Goal: Complete application form

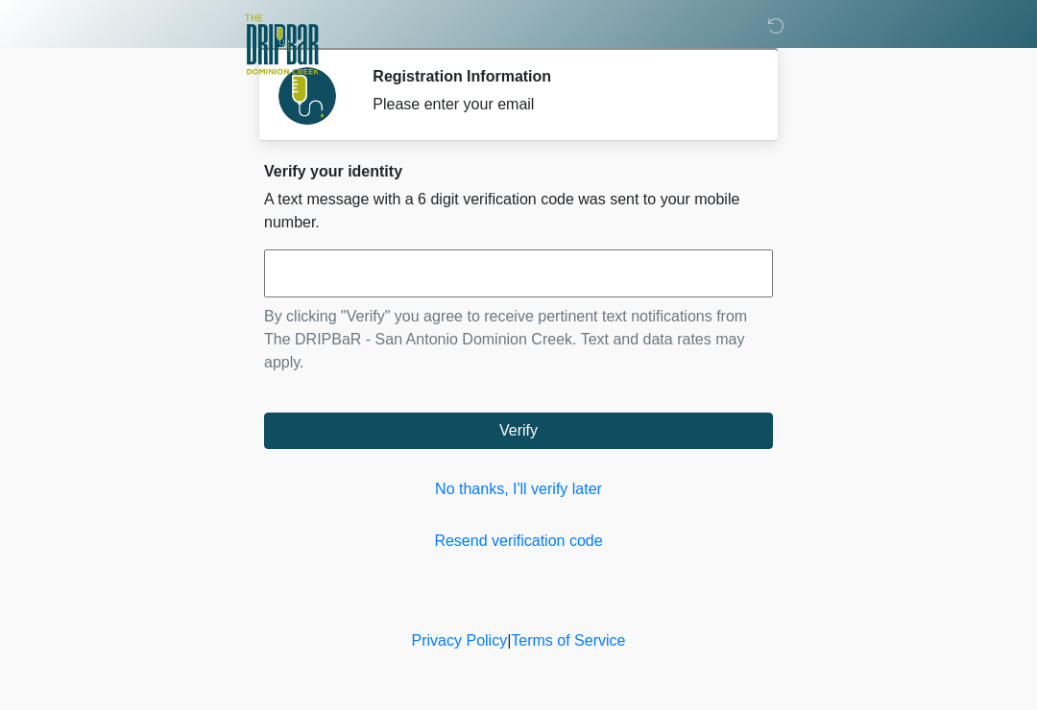
scroll to position [283, 204]
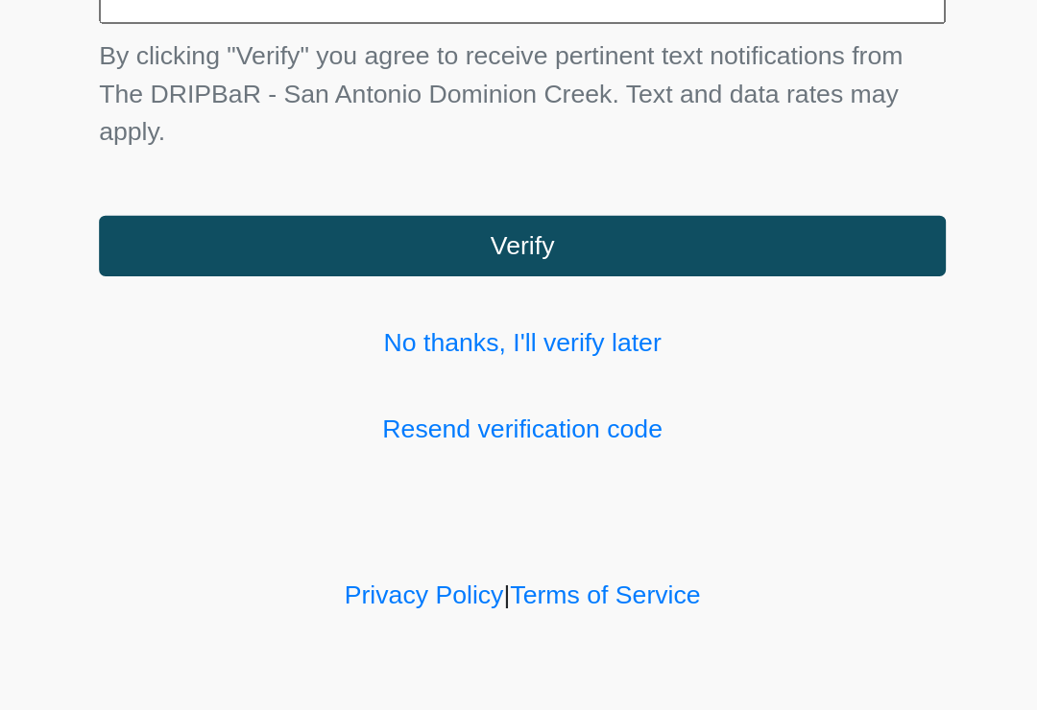
click at [335, 413] on button "Verify" at bounding box center [518, 431] width 509 height 36
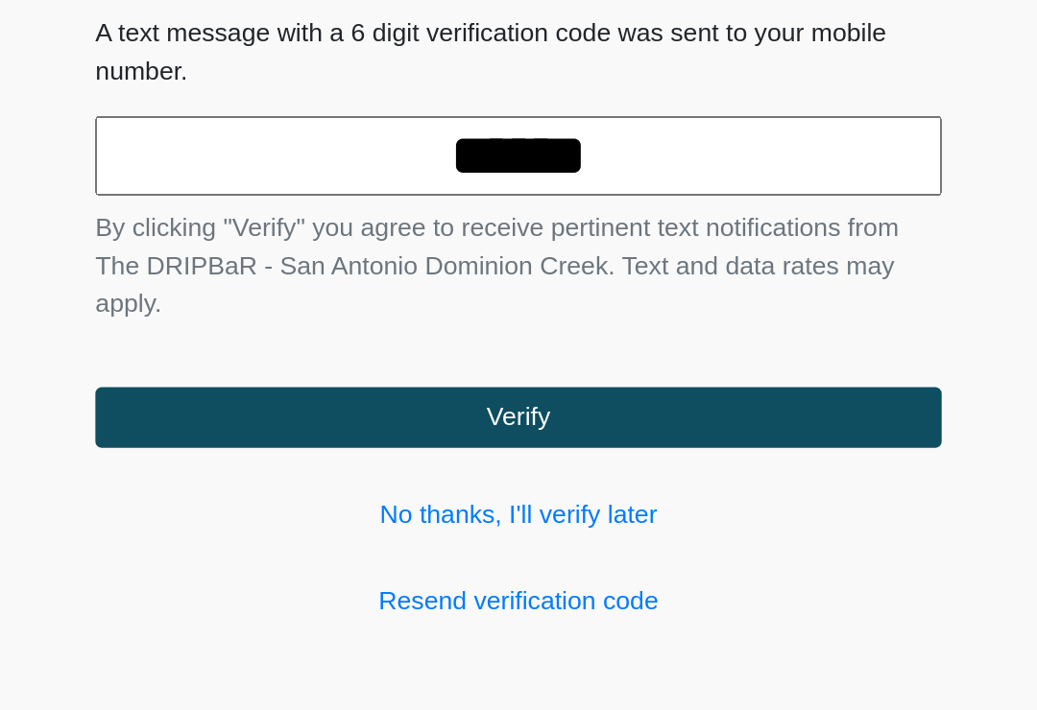
type input "******"
click at [312, 413] on button "Verify" at bounding box center [518, 431] width 509 height 36
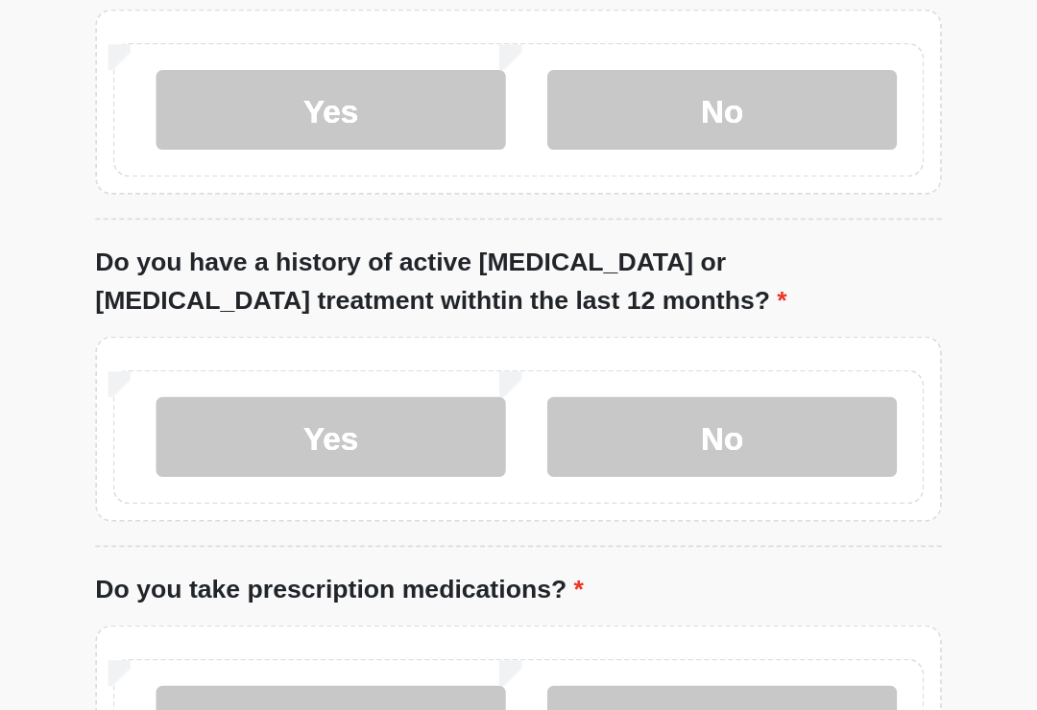
type input "*******"
click at [536, 104] on label "No" at bounding box center [641, 80] width 210 height 48
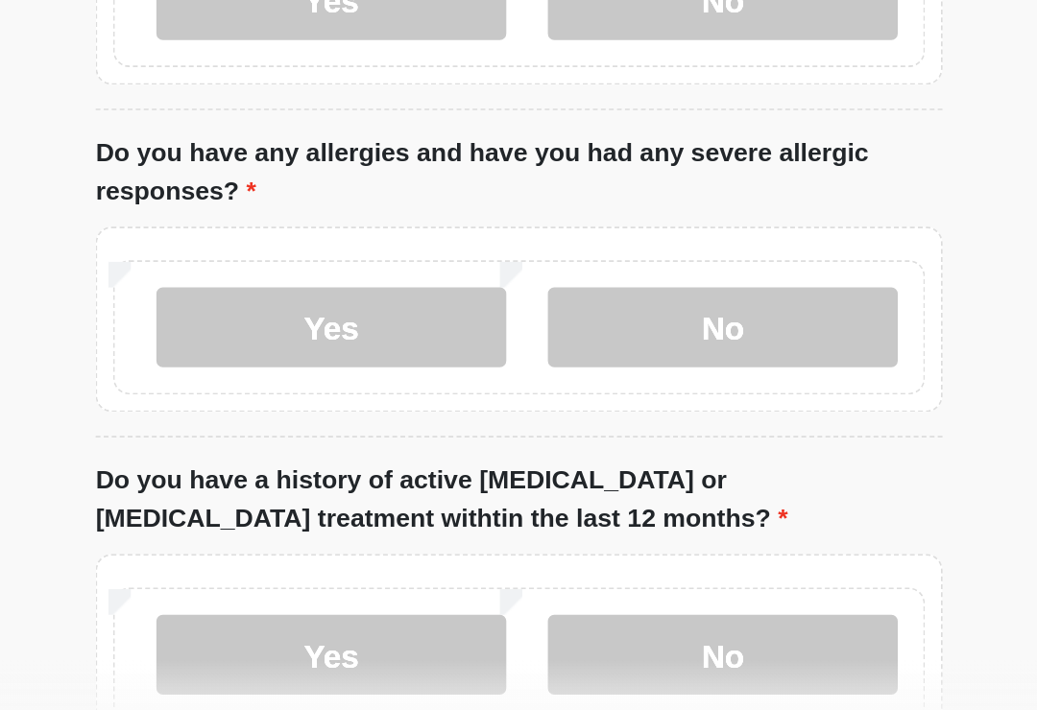
scroll to position [98, 0]
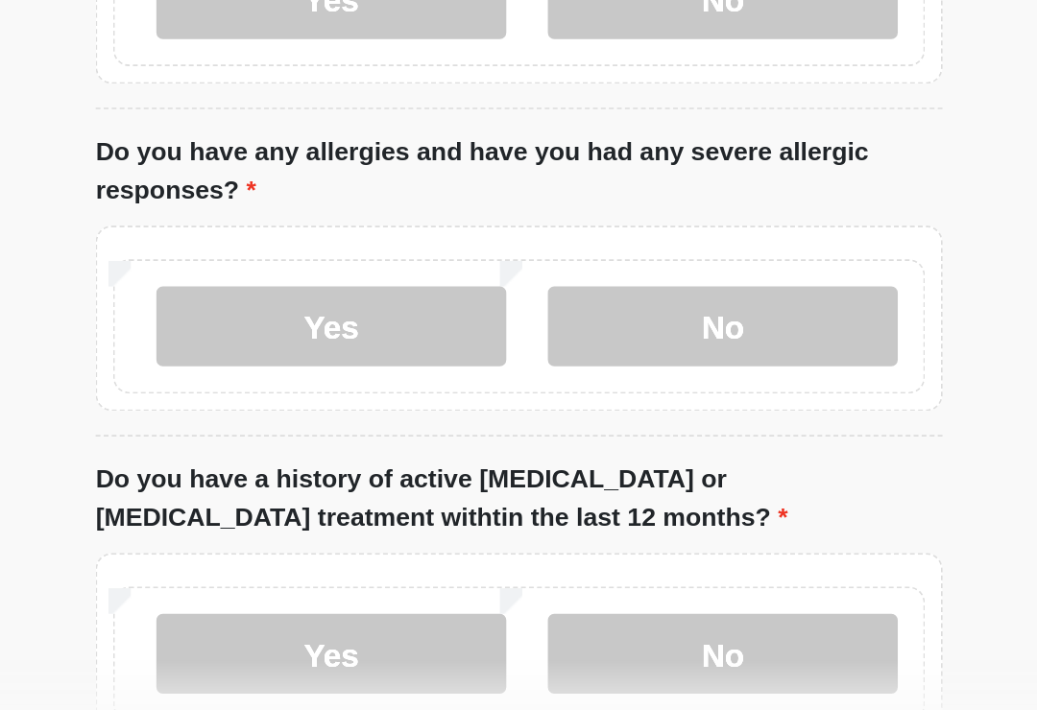
click at [300, 438] on label "Yes" at bounding box center [405, 462] width 210 height 48
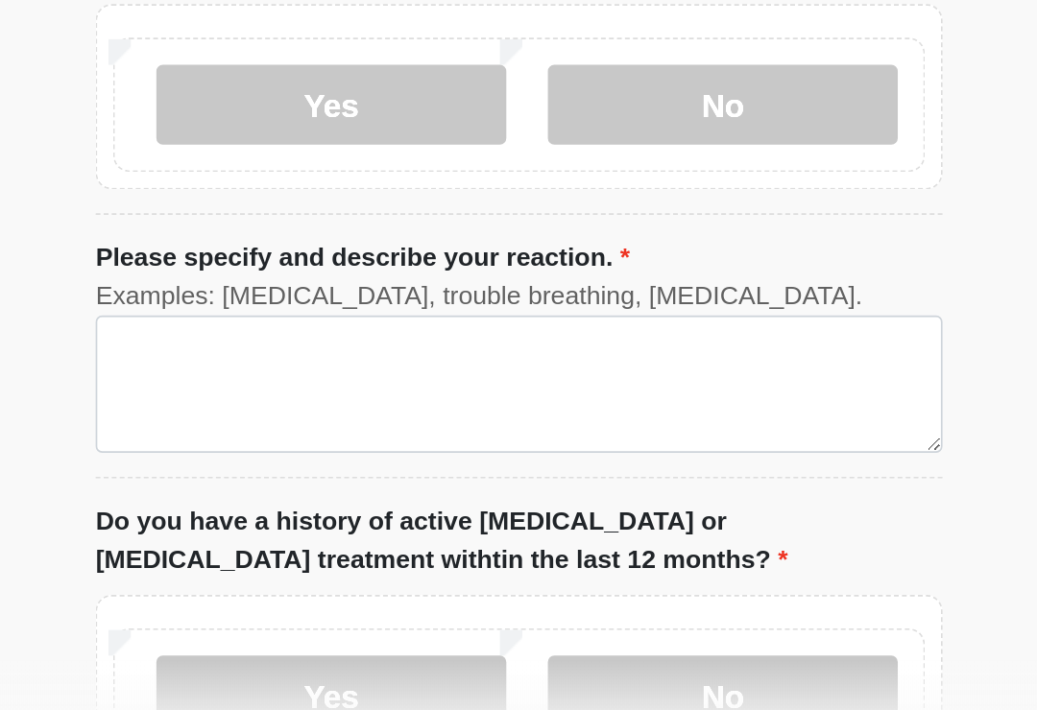
scroll to position [231, 0]
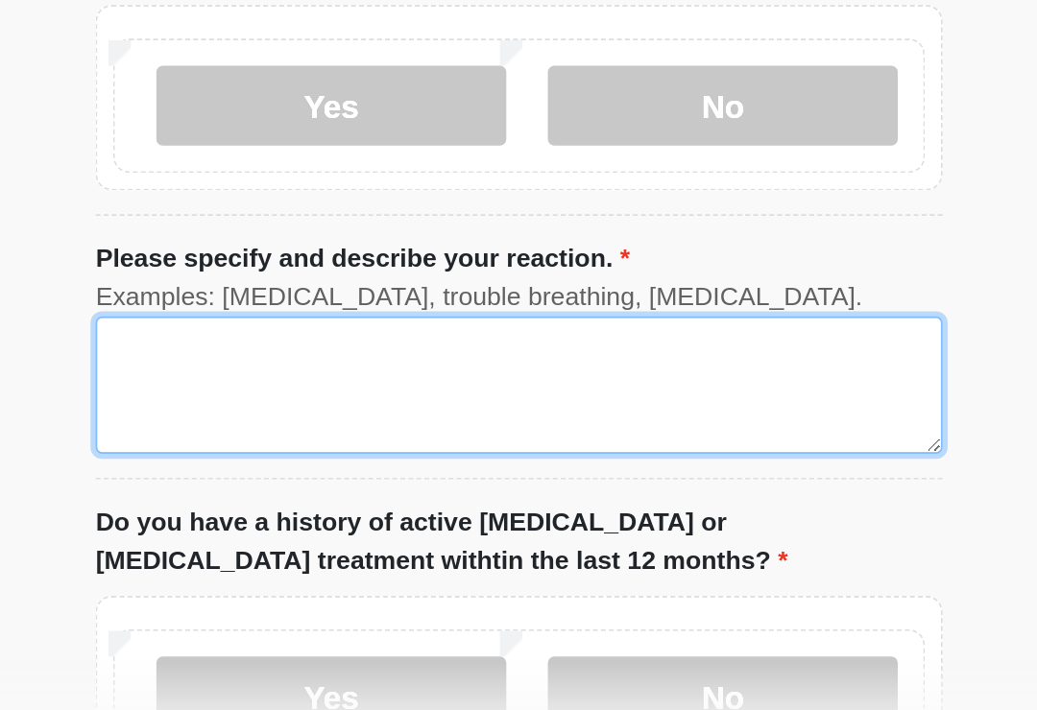
click at [264, 455] on textarea "Please specify and describe your reaction." at bounding box center [518, 496] width 509 height 83
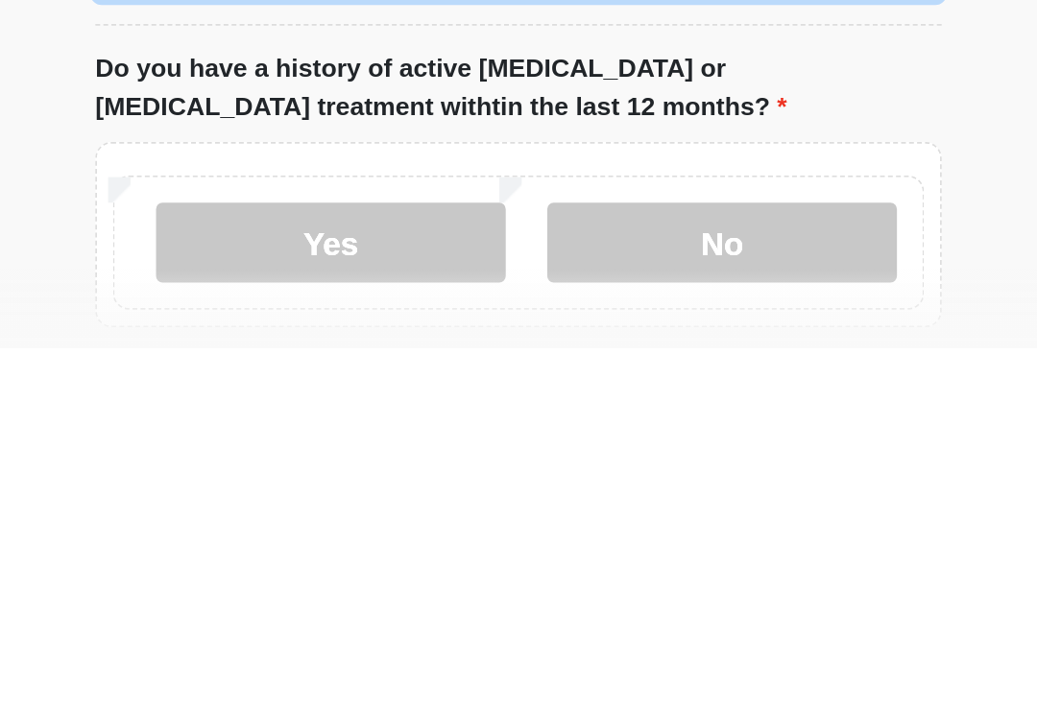
scroll to position [272, 0]
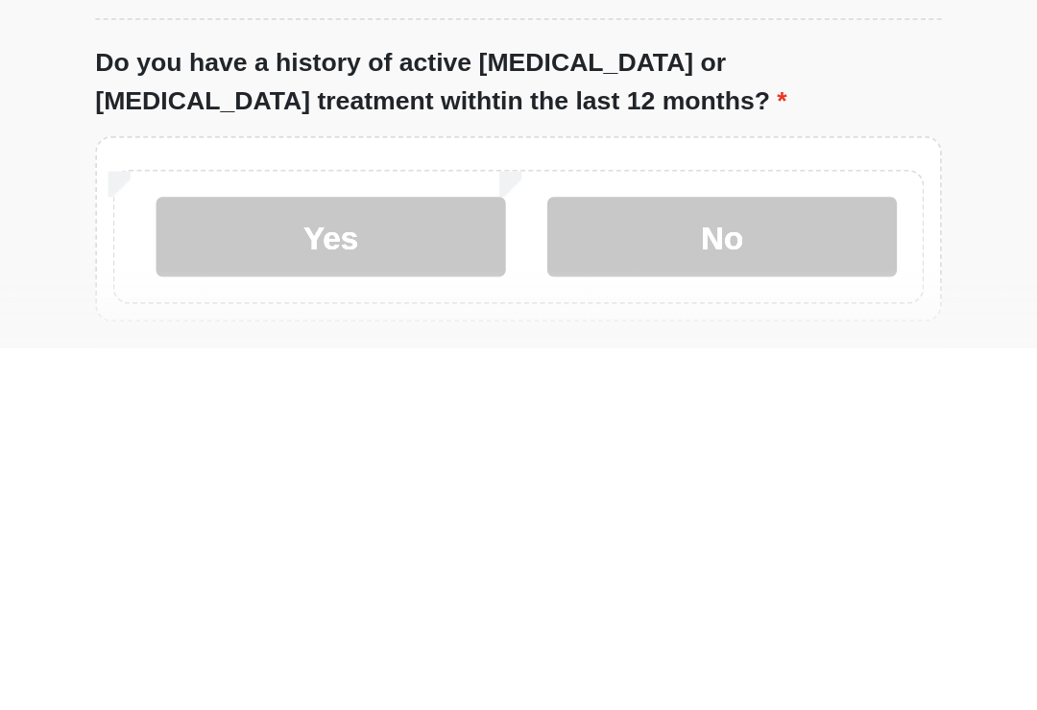
type textarea "*****"
click at [536, 619] on label "No" at bounding box center [641, 643] width 210 height 48
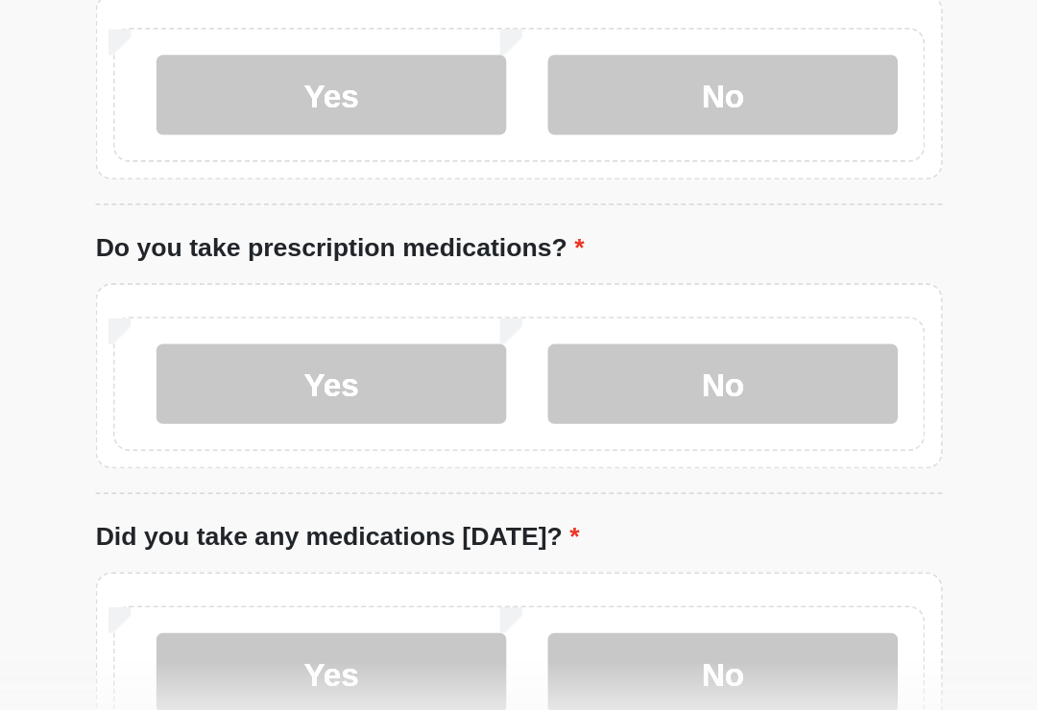
scroll to position [592, 0]
click at [300, 472] on label "Yes" at bounding box center [405, 496] width 210 height 48
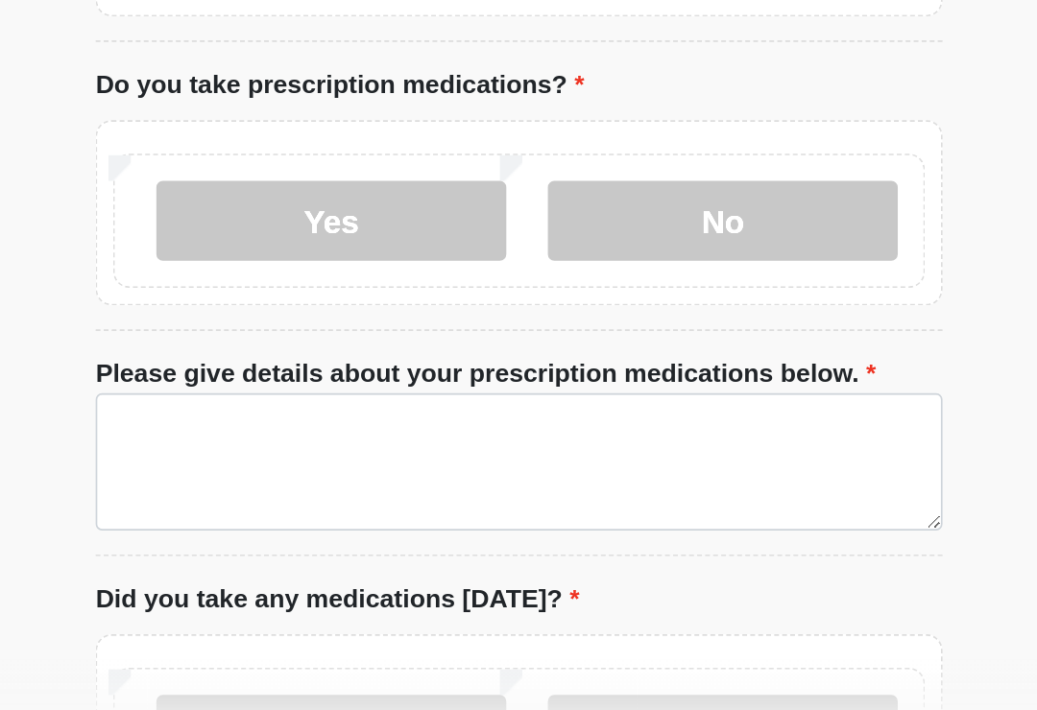
scroll to position [691, 0]
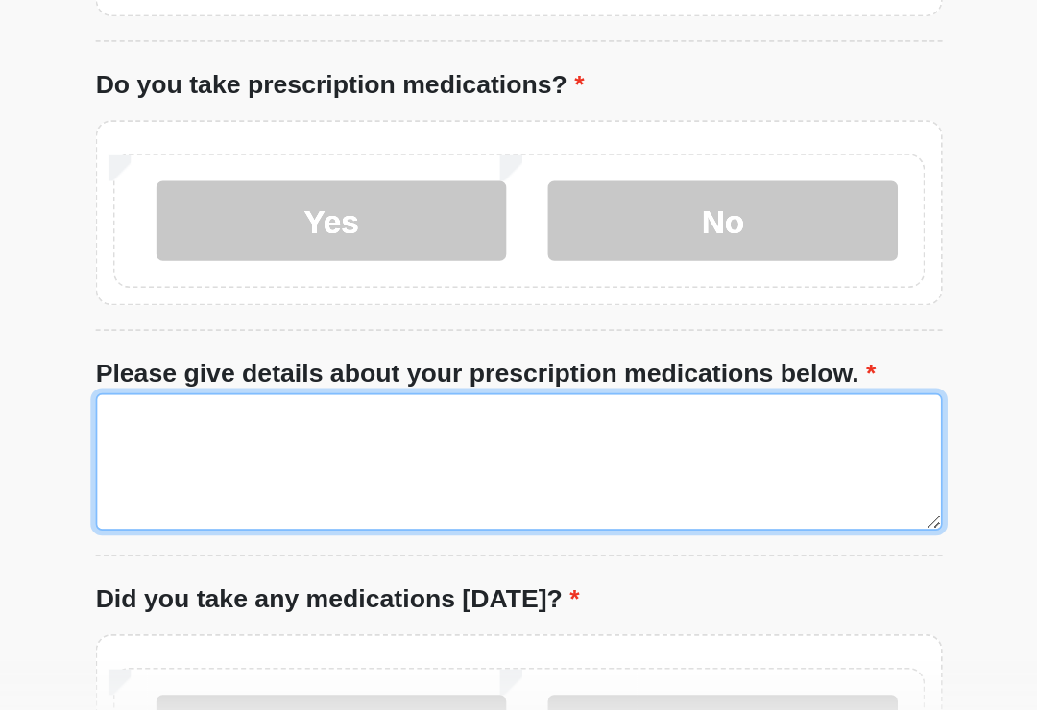
click at [264, 501] on textarea "Please give details about your prescription medications below." at bounding box center [518, 542] width 509 height 83
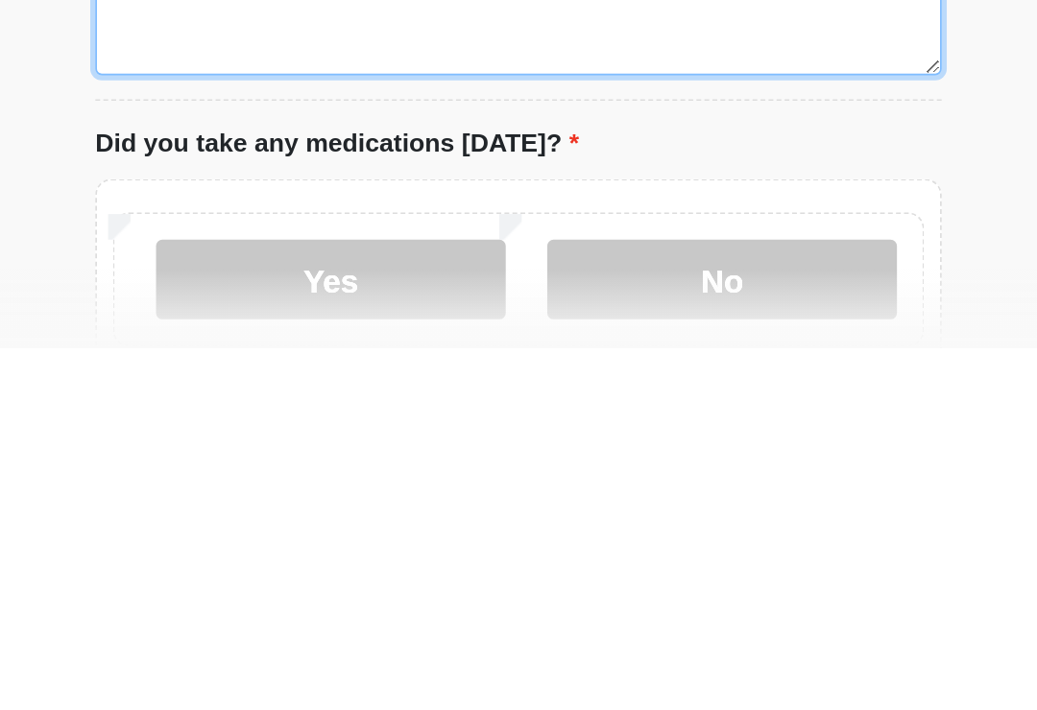
scroll to position [729, 0]
type textarea "**********"
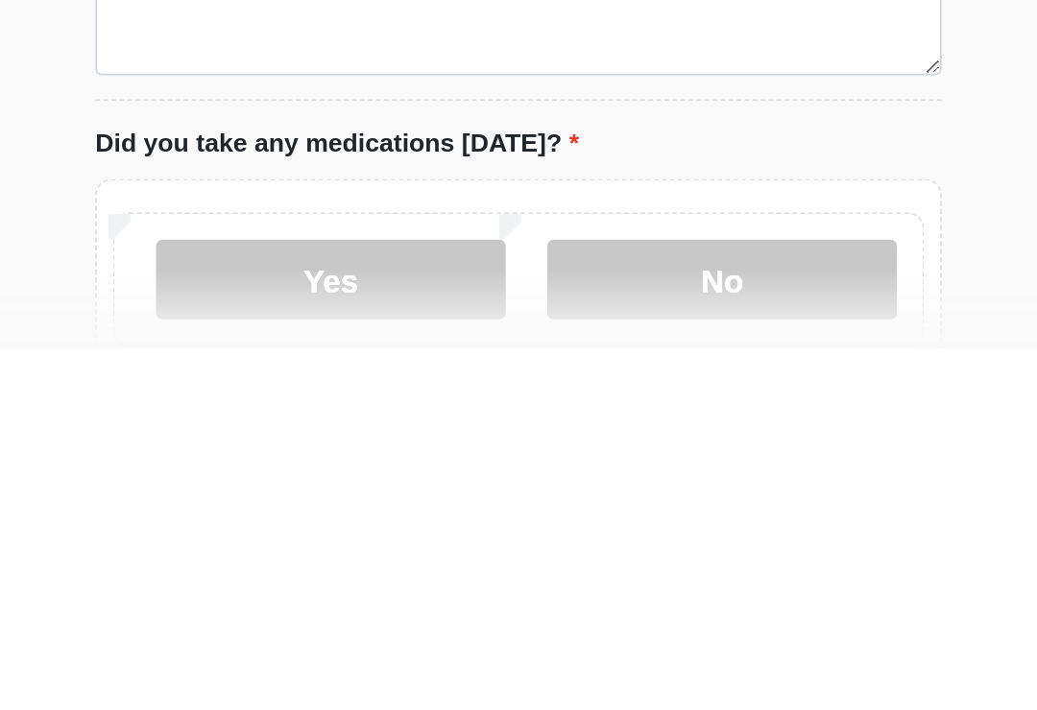
click at [300, 645] on label "Yes" at bounding box center [405, 669] width 210 height 48
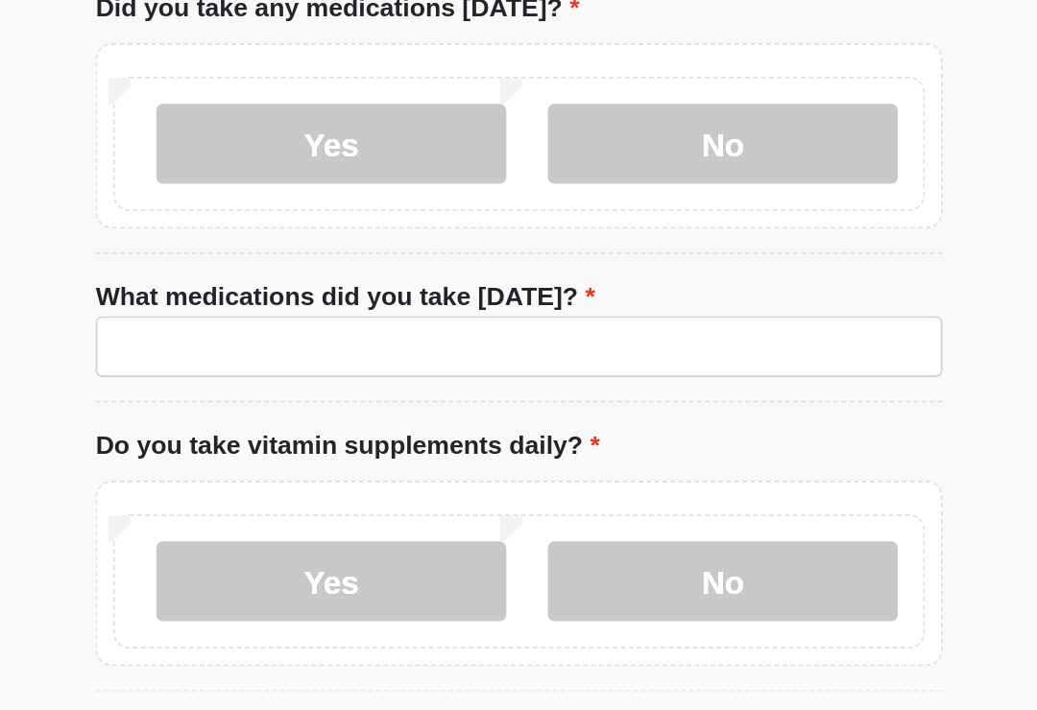
scroll to position [1045, 0]
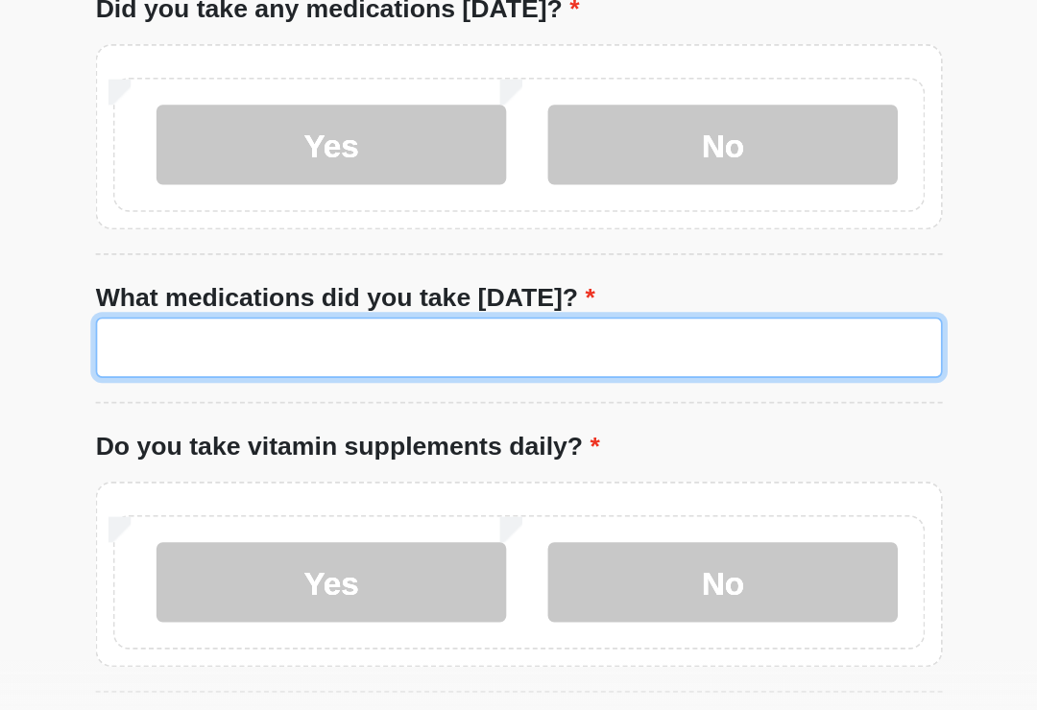
click at [350, 456] on input "What medications did you take today?" at bounding box center [518, 474] width 509 height 36
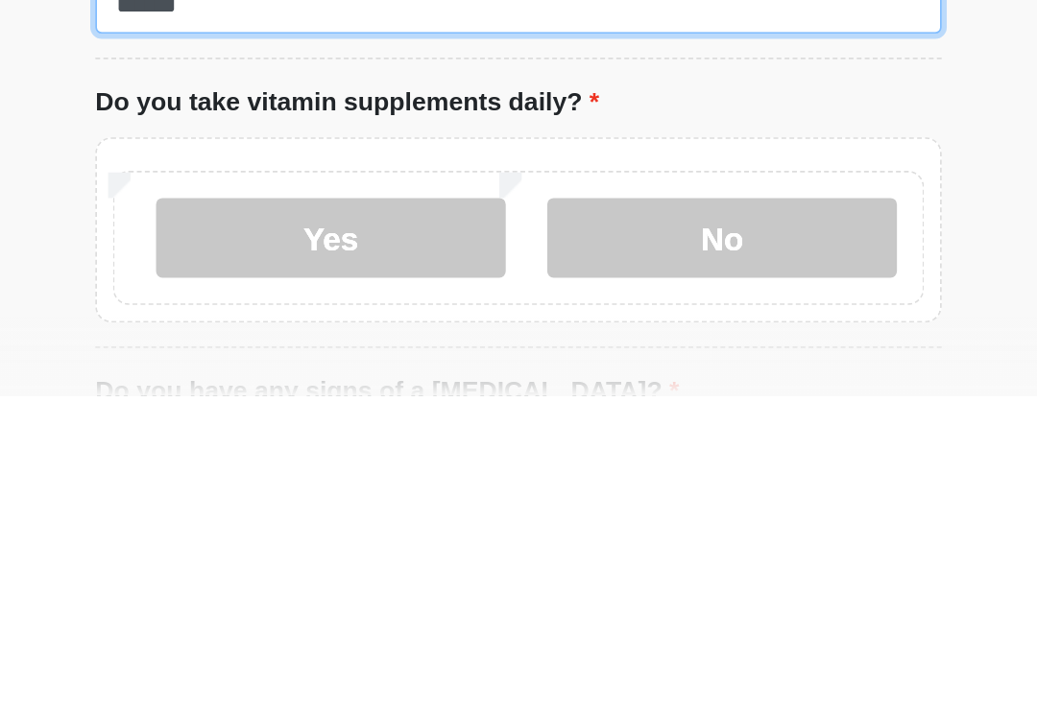
type input "******"
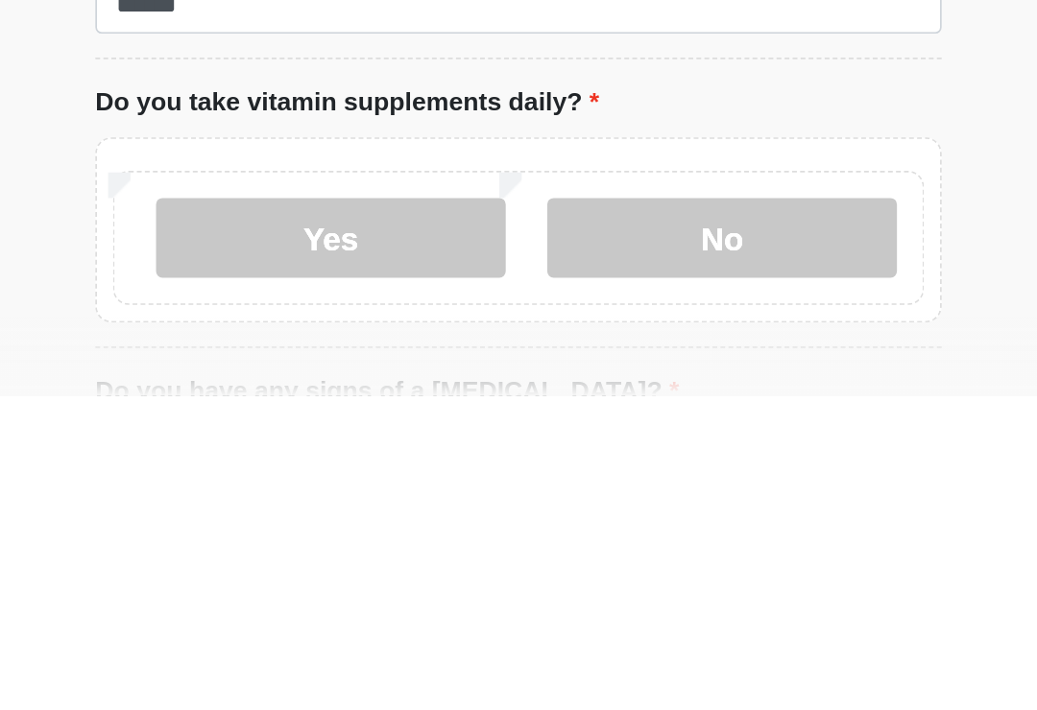
click at [300, 591] on label "Yes" at bounding box center [405, 615] width 210 height 48
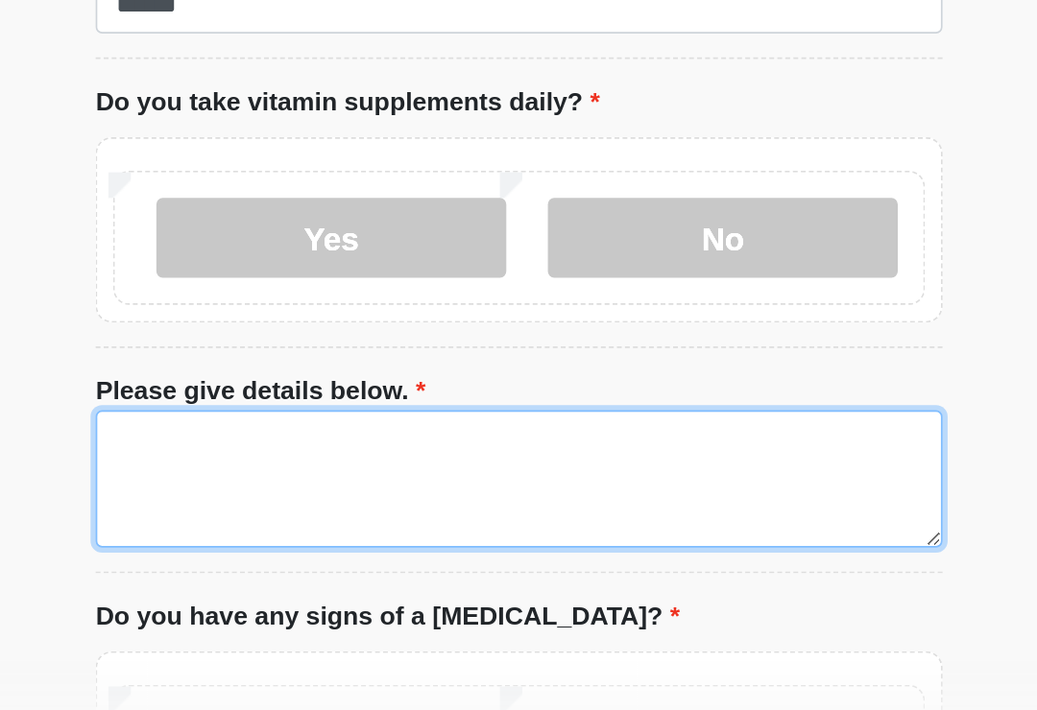
click at [264, 512] on textarea "Please give details below." at bounding box center [518, 553] width 509 height 83
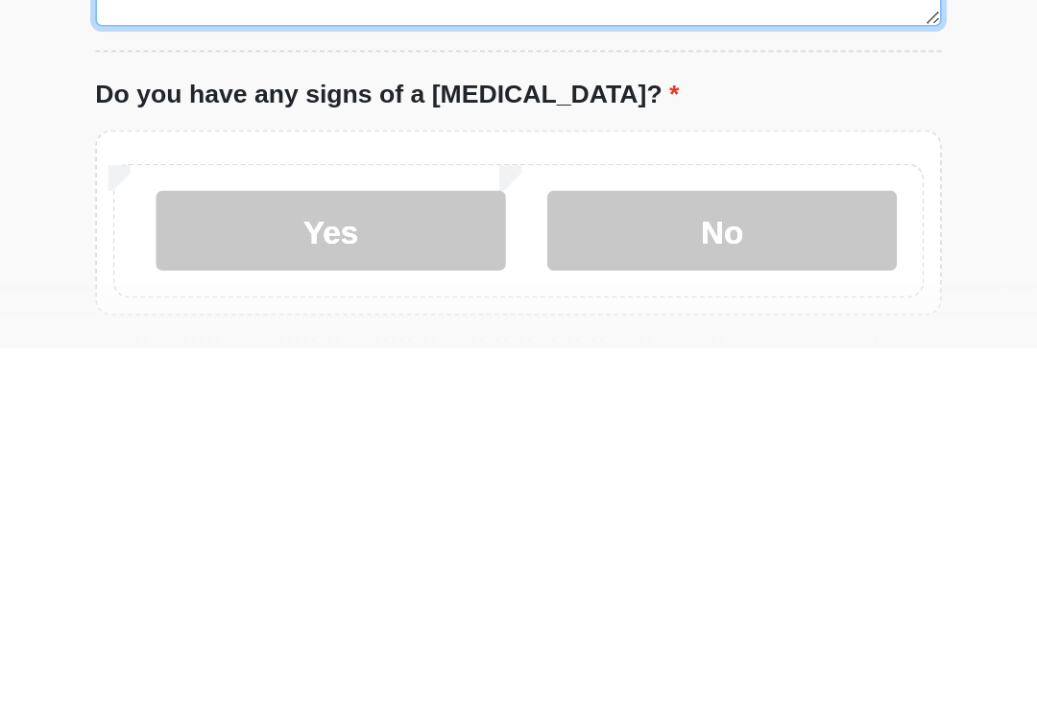
scroll to position [1333, 0]
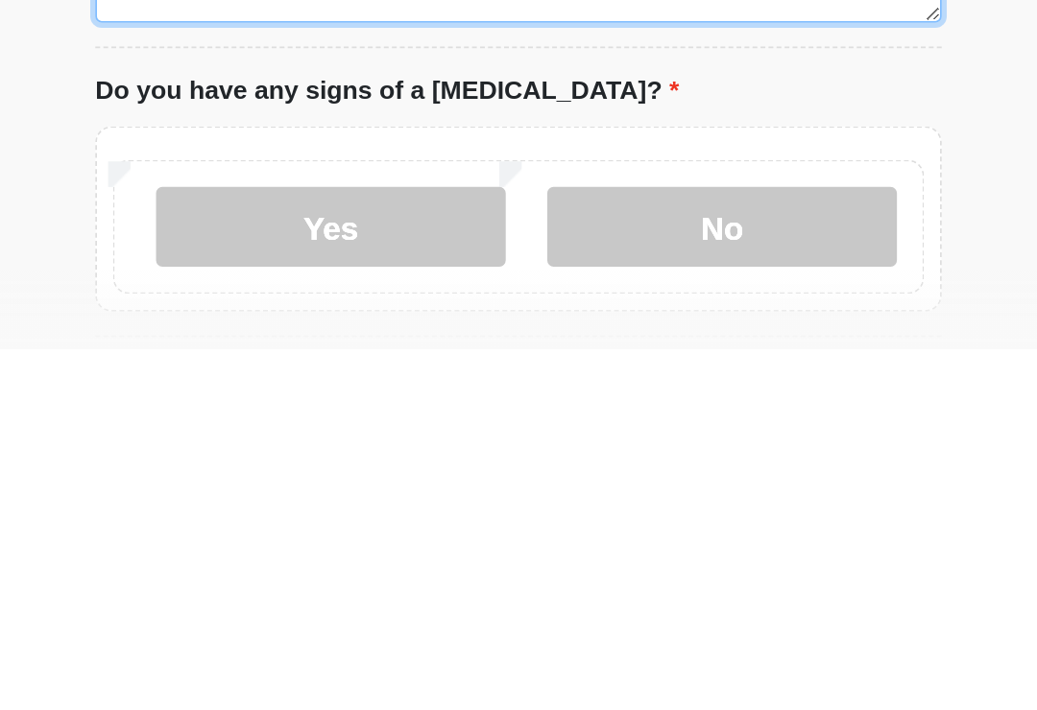
type textarea "**********"
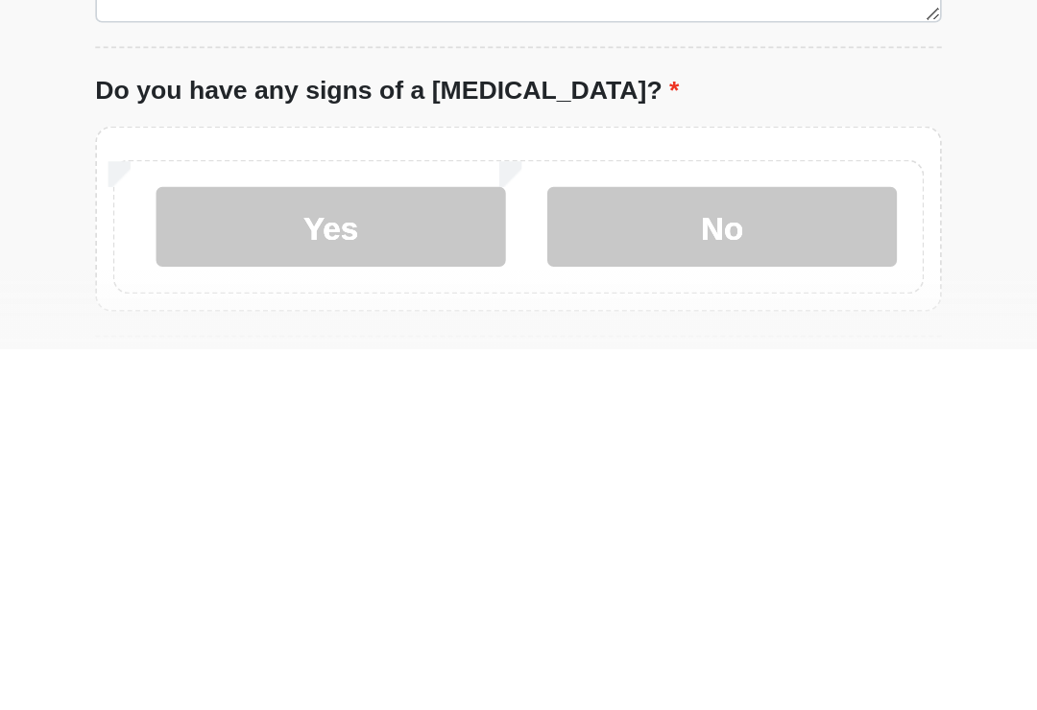
click at [536, 612] on label "No" at bounding box center [641, 636] width 210 height 48
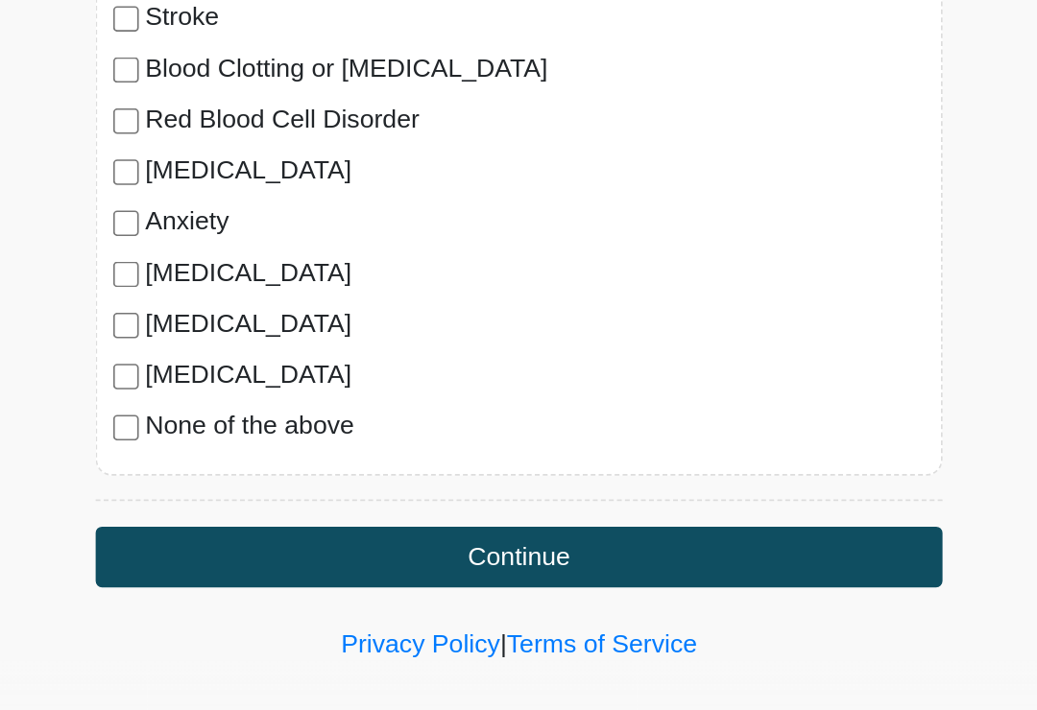
scroll to position [1951, 0]
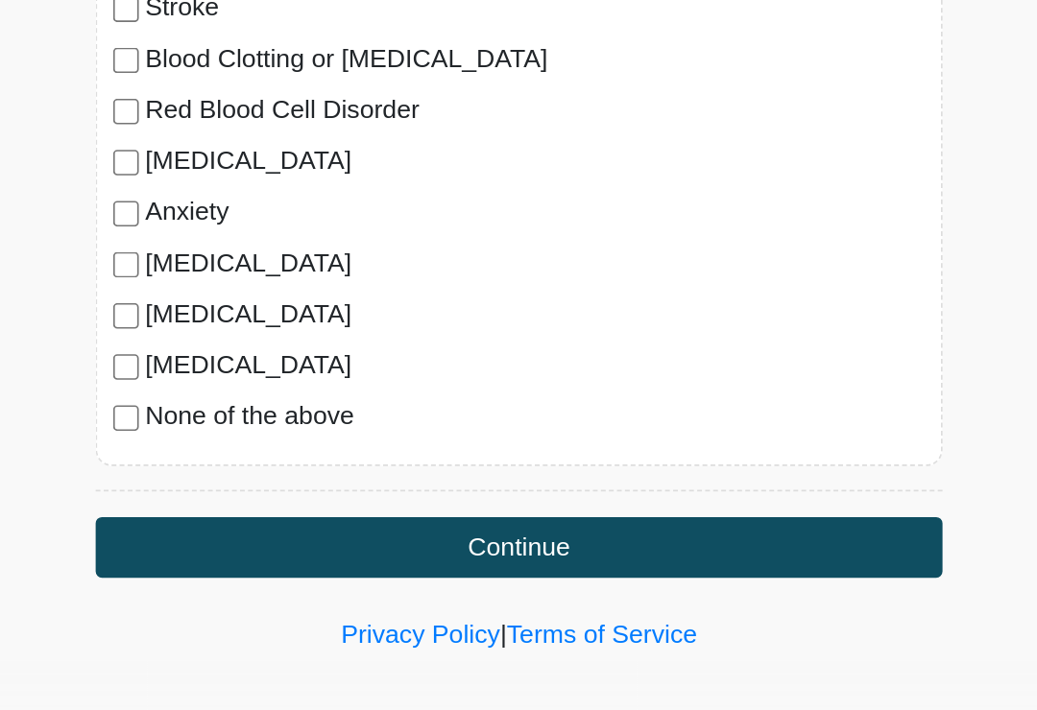
click at [391, 576] on button "Continue" at bounding box center [518, 594] width 509 height 36
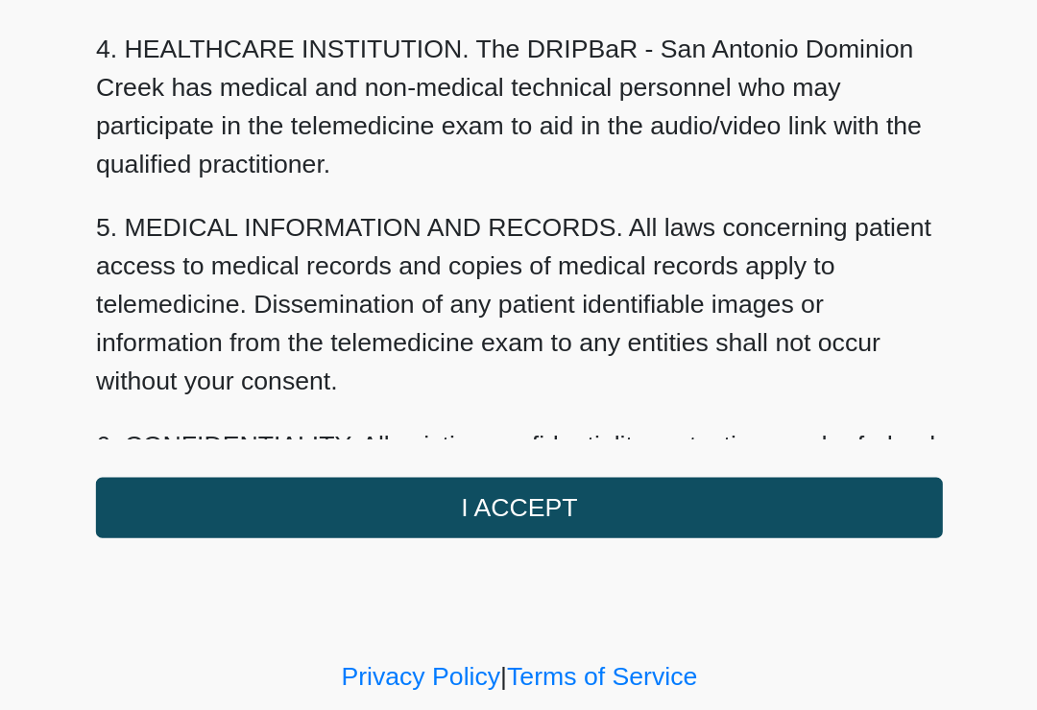
scroll to position [451, 0]
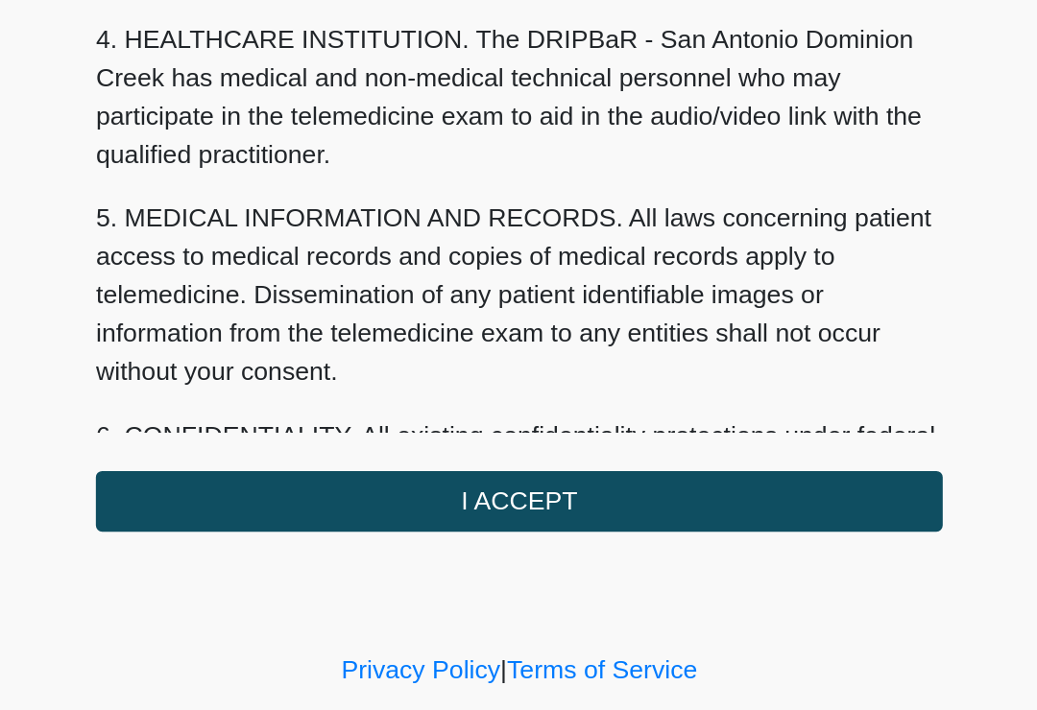
click at [362, 521] on button "I ACCEPT" at bounding box center [518, 539] width 509 height 36
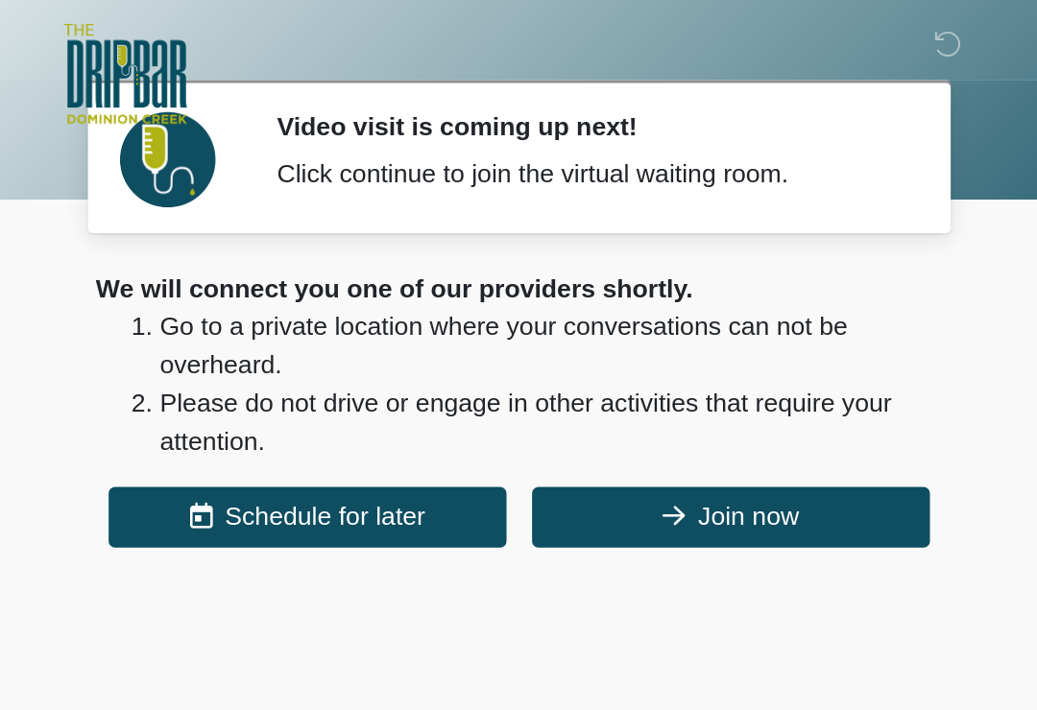
click at [526, 313] on button "Join now" at bounding box center [645, 311] width 239 height 36
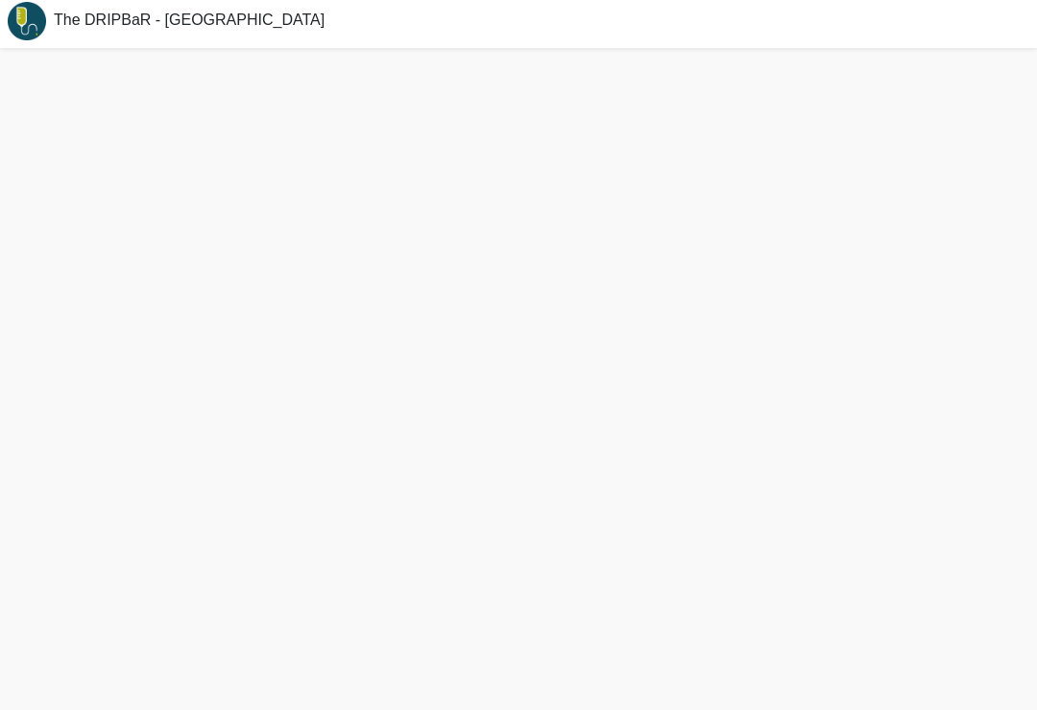
scroll to position [36, 0]
